Goal: Information Seeking & Learning: Learn about a topic

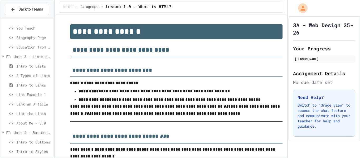
scroll to position [97, 0]
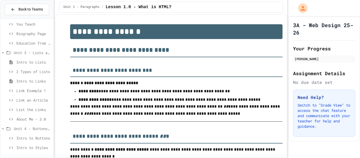
click at [37, 150] on div "Intro to Styles" at bounding box center [27, 148] width 53 height 8
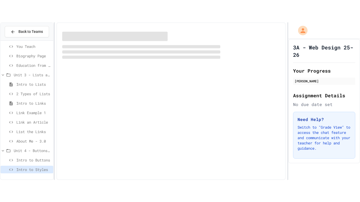
scroll to position [93, 0]
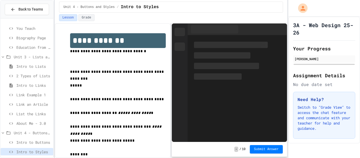
click at [30, 95] on span "Link Example 1" at bounding box center [33, 95] width 35 height 6
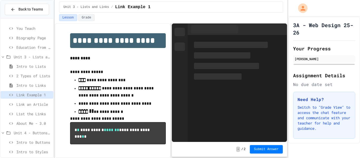
click at [30, 103] on span "Link an Article" at bounding box center [33, 105] width 35 height 6
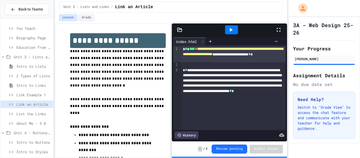
click at [30, 113] on span "List the Links" at bounding box center [33, 114] width 35 height 6
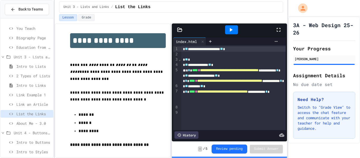
click at [30, 121] on span "About Me - 3.0" at bounding box center [33, 123] width 35 height 6
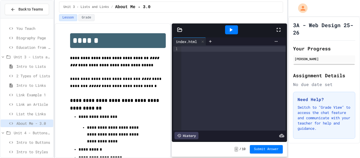
click at [30, 95] on span "Link Example 1" at bounding box center [33, 95] width 35 height 6
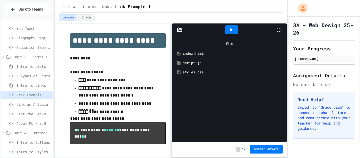
click at [229, 30] on icon at bounding box center [231, 30] width 6 height 6
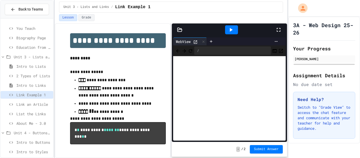
click at [196, 42] on icon at bounding box center [195, 42] width 4 height 4
click at [278, 30] on icon at bounding box center [279, 30] width 6 height 6
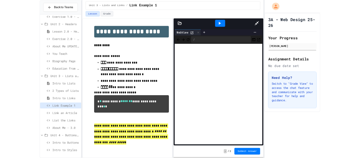
scroll to position [53, 0]
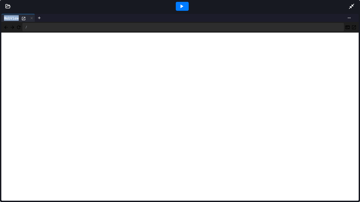
click at [350, 4] on icon at bounding box center [352, 6] width 6 height 6
